Goal: Task Accomplishment & Management: Manage account settings

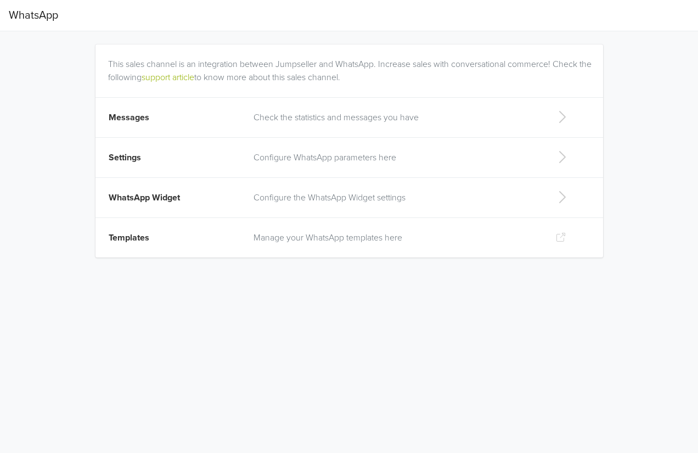
click at [185, 157] on td "Settings" at bounding box center [171, 158] width 152 height 40
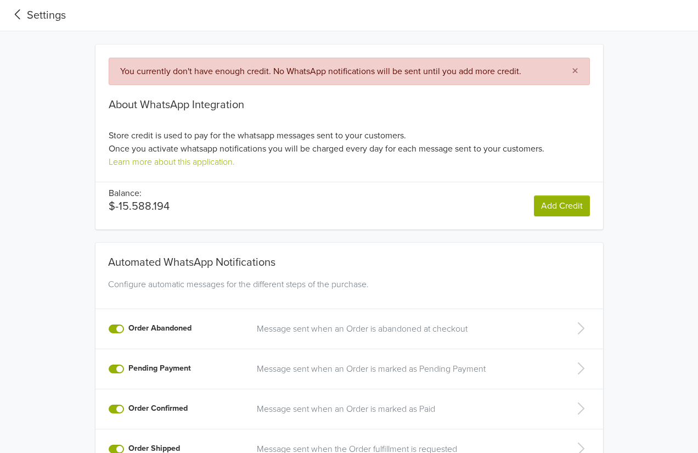
click at [16, 14] on icon at bounding box center [18, 14] width 18 height 15
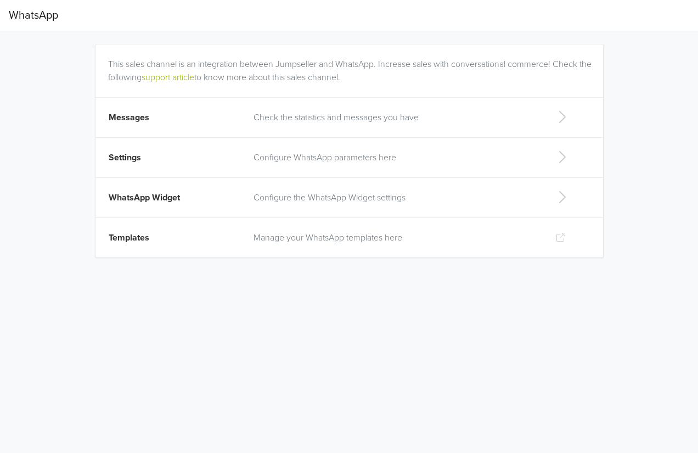
click at [167, 115] on td "Messages" at bounding box center [171, 118] width 152 height 40
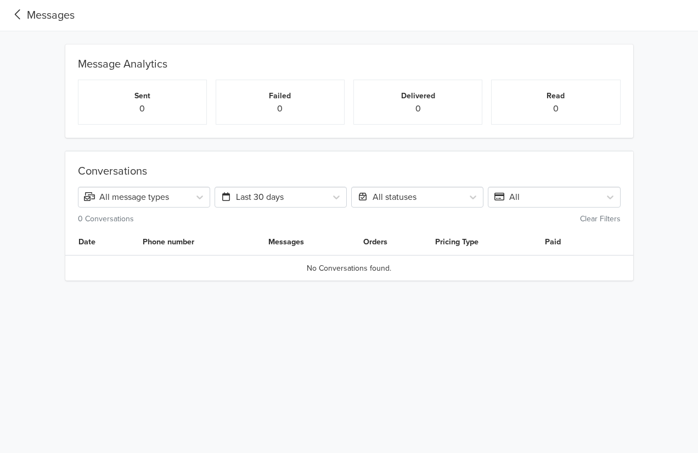
click at [26, 19] on icon at bounding box center [18, 14] width 18 height 15
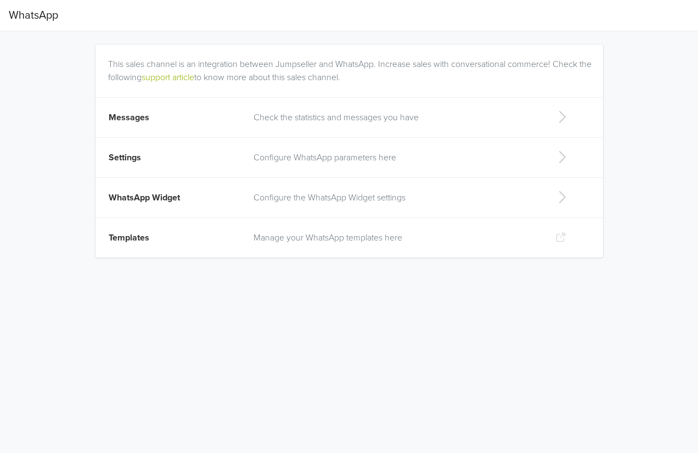
click at [139, 201] on span "WhatsApp Widget" at bounding box center [144, 197] width 71 height 11
select select "lb"
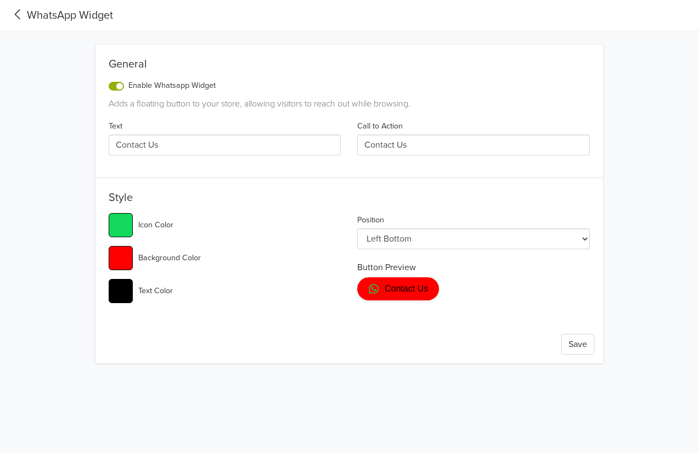
click at [127, 259] on input "#ff0000" at bounding box center [121, 258] width 24 height 24
type input "#009e20"
click at [332, 316] on div "General Enable Whatsapp Widget Adds a floating button to your store, allowing v…" at bounding box center [349, 203] width 508 height 319
click at [461, 244] on select "Left Top Left Center Left Bottom Right Top Right Center Right Bottom" at bounding box center [473, 238] width 233 height 21
select select "rt"
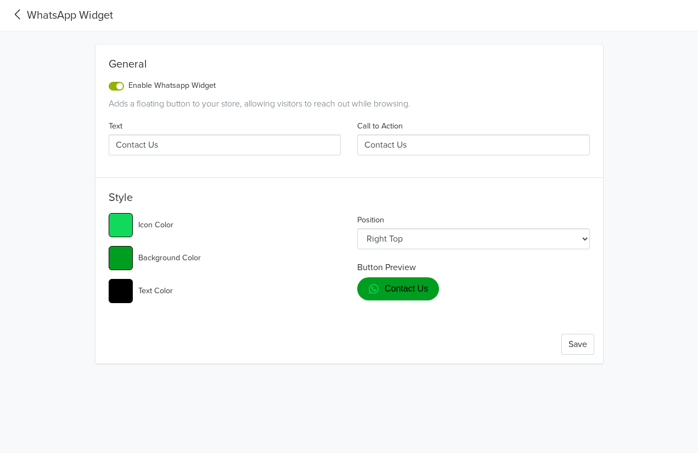
click at [357, 228] on select "Left Top Left Center Left Bottom Right Top Right Center Right Bottom" at bounding box center [473, 238] width 233 height 21
click at [427, 147] on input "Contact Us" at bounding box center [473, 144] width 233 height 21
click at [262, 147] on input "Contact Us" at bounding box center [225, 144] width 233 height 21
